Goal: Use online tool/utility: Utilize a website feature to perform a specific function

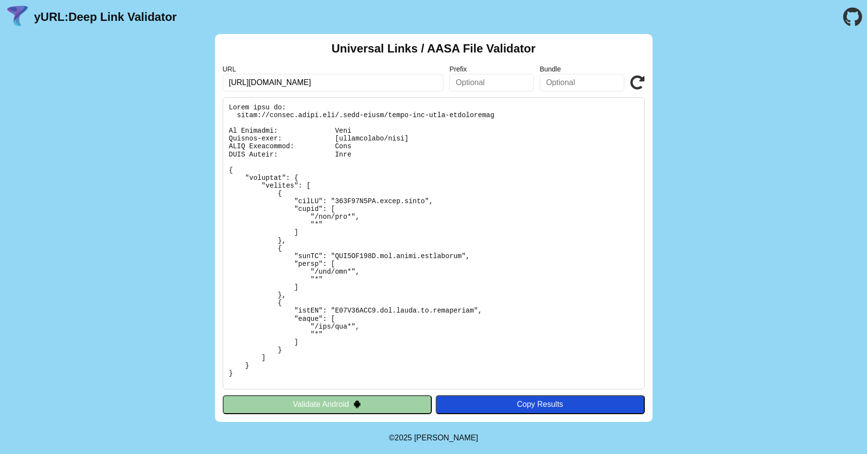
click at [284, 84] on input "[URL][DOMAIN_NAME]" at bounding box center [333, 83] width 221 height 18
click at [266, 83] on input "[URL][DOMAIN_NAME]" at bounding box center [333, 83] width 221 height 18
drag, startPoint x: 252, startPoint y: 85, endPoint x: 665, endPoint y: 85, distance: 413.0
click at [665, 85] on div "Universal Links / AASA File Validator URL [URL][DOMAIN_NAME] Prefix Bundle Vali…" at bounding box center [433, 228] width 867 height 388
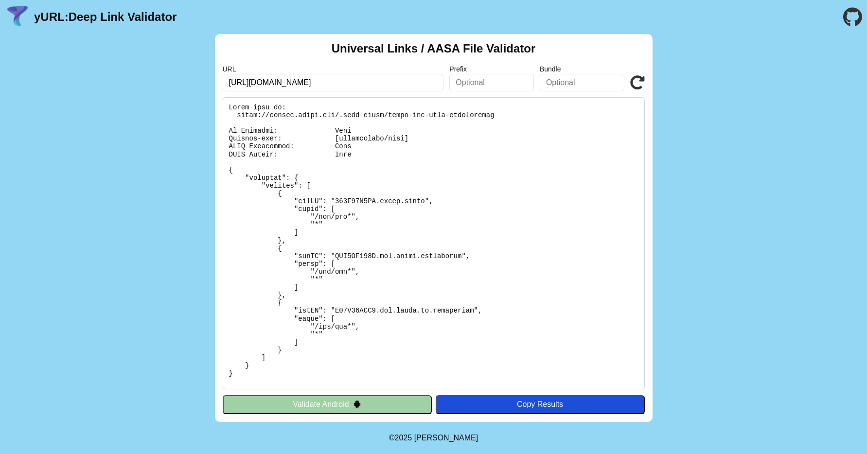
type input "https://=u42gpphm9lgte1fgcbp07mj8uk0upbtdt90c60bhtfr86qbbkb2g"
click at [359, 83] on input "https://=u42gpphm9lgte1fgcbp07mj8uk0upbtdt90c60bhtfr86qbbkb2g" at bounding box center [333, 83] width 221 height 18
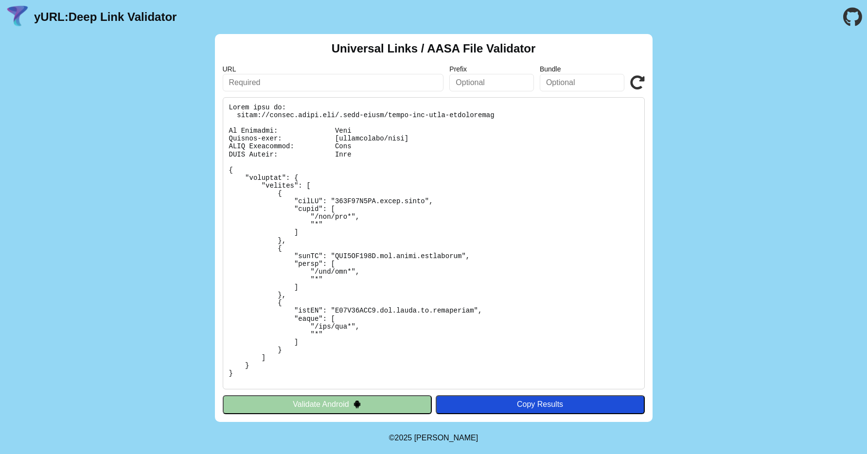
scroll to position [0, 0]
type input "[URL][DOMAIN_NAME]"
click button "Validate" at bounding box center [0, 0] width 0 height 0
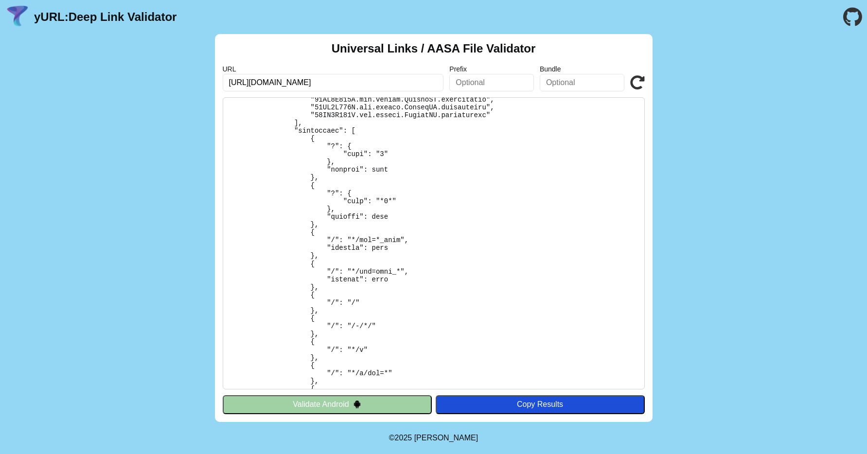
scroll to position [1560, 0]
click at [398, 168] on pre at bounding box center [434, 243] width 422 height 292
drag, startPoint x: 404, startPoint y: 220, endPoint x: 320, endPoint y: 219, distance: 84.2
click at [320, 219] on pre at bounding box center [434, 243] width 422 height 292
drag, startPoint x: 394, startPoint y: 215, endPoint x: 324, endPoint y: 215, distance: 69.1
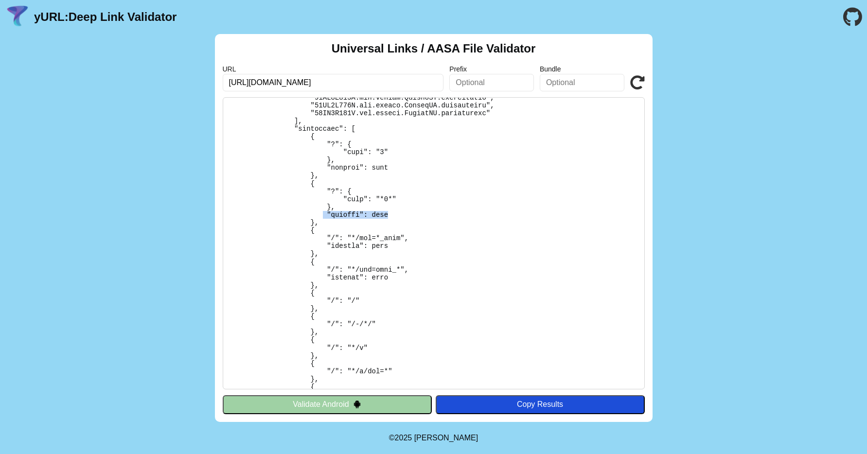
click at [324, 215] on pre at bounding box center [434, 243] width 422 height 292
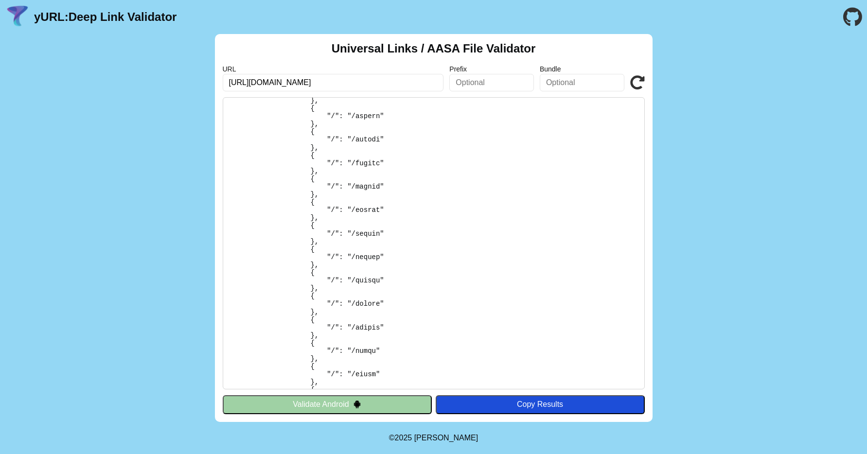
scroll to position [6189, 0]
